Goal: Task Accomplishment & Management: Manage account settings

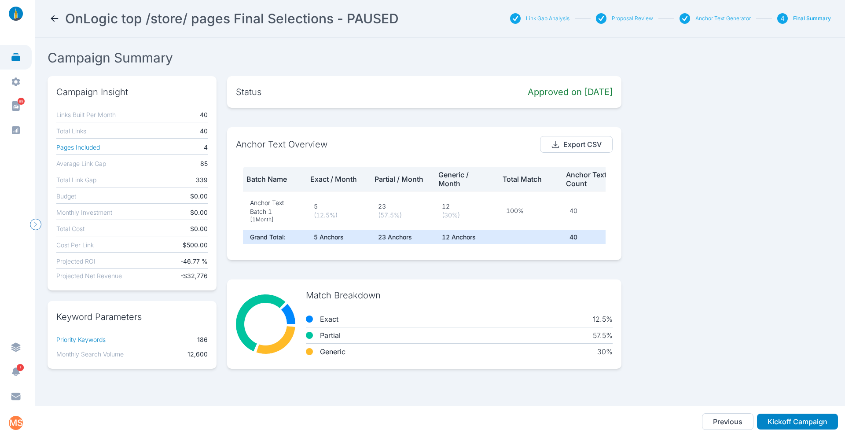
click at [50, 17] on icon at bounding box center [54, 18] width 11 height 11
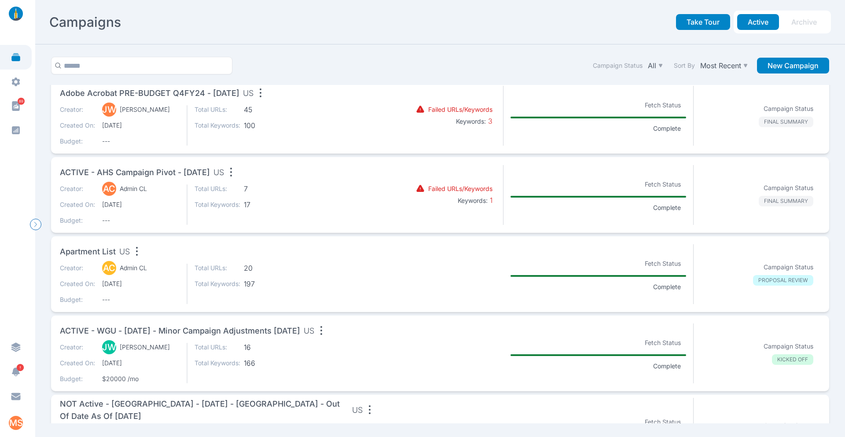
scroll to position [996, 0]
click at [300, 331] on span "ACTIVE - WGU - [DATE] - minor campaign adjustments [DATE]" at bounding box center [180, 329] width 240 height 12
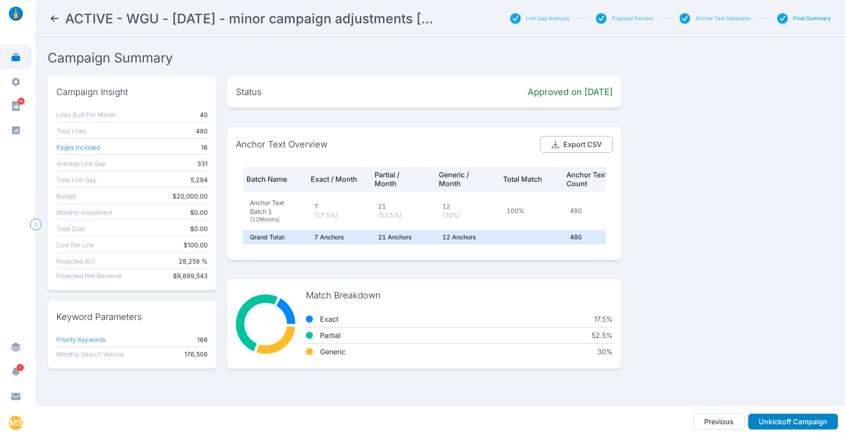
click at [583, 144] on button "Export CSV" at bounding box center [576, 144] width 73 height 17
click at [54, 13] on icon at bounding box center [54, 18] width 11 height 11
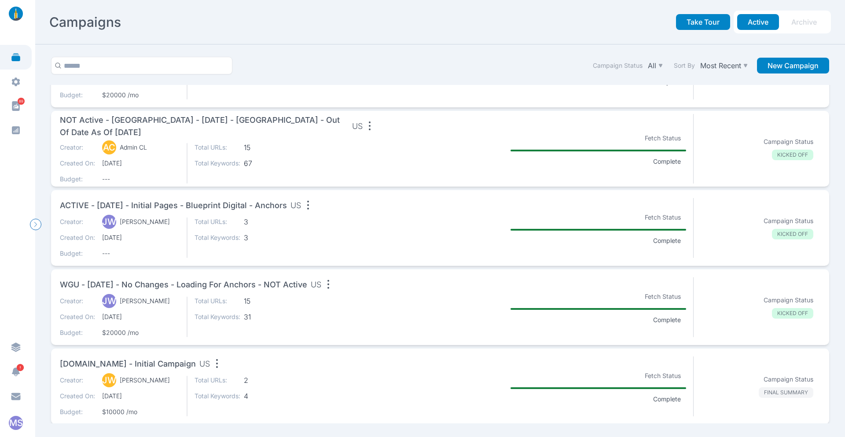
scroll to position [1269, 0]
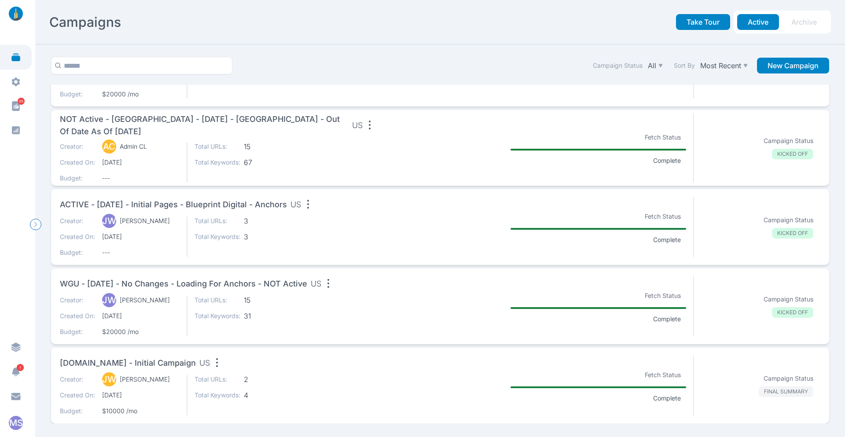
click at [273, 367] on div "[DOMAIN_NAME] - Initial Campaign US" at bounding box center [218, 365] width 317 height 18
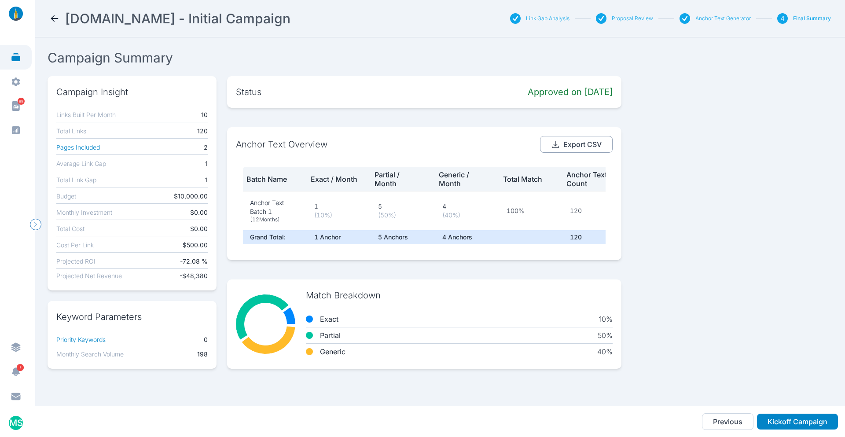
click at [570, 144] on button "Export CSV" at bounding box center [576, 144] width 73 height 17
